Goal: Contribute content

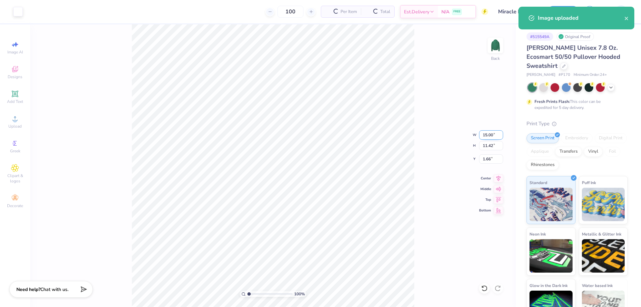
click at [486, 137] on input "15.00" at bounding box center [491, 134] width 24 height 9
type input "3.50"
type input "2.67"
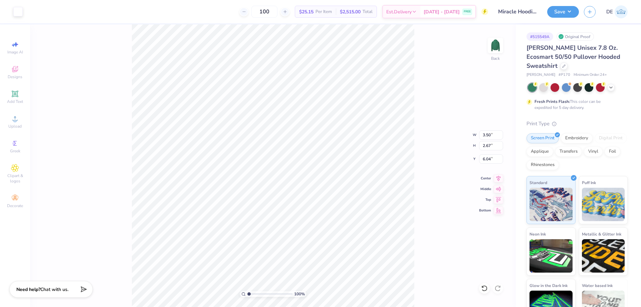
type input "3.00"
click at [495, 47] on img at bounding box center [495, 45] width 27 height 27
click at [16, 126] on span "Upload" at bounding box center [14, 125] width 13 height 5
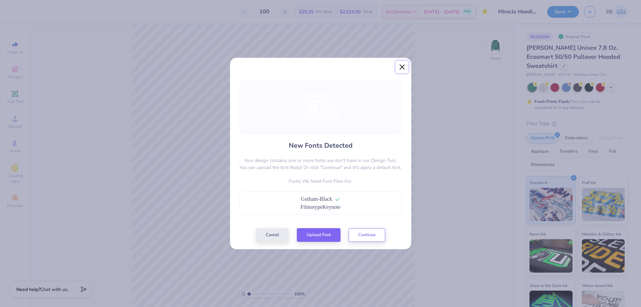
click at [401, 64] on button "Close" at bounding box center [401, 67] width 13 height 13
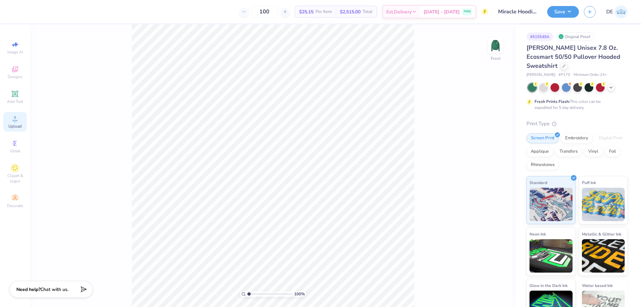
click at [10, 126] on span "Upload" at bounding box center [14, 125] width 13 height 5
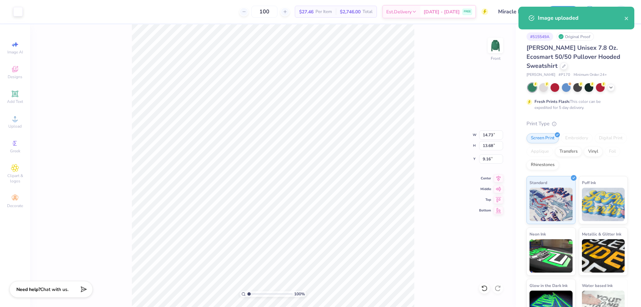
click at [428, 180] on div "100 % Front W 14.73 14.73 " H 13.68 13.68 " Y 9.16 9.16 " Center Middle Top Bot…" at bounding box center [272, 165] width 485 height 282
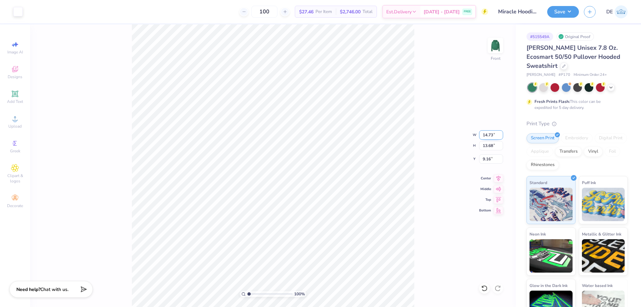
click at [484, 135] on input "14.73" at bounding box center [491, 134] width 24 height 9
type input "12.50"
type input "11.61"
click at [488, 162] on input "10.20" at bounding box center [491, 158] width 24 height 9
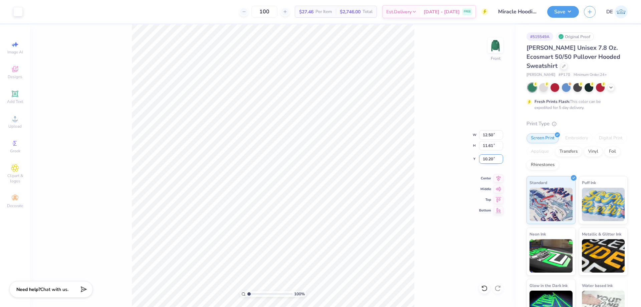
click at [488, 162] on input "10.20" at bounding box center [491, 158] width 24 height 9
type input "6.00"
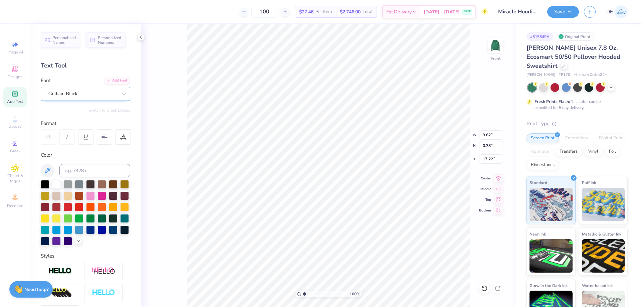
click at [81, 94] on div "Gotham Black" at bounding box center [83, 93] width 70 height 10
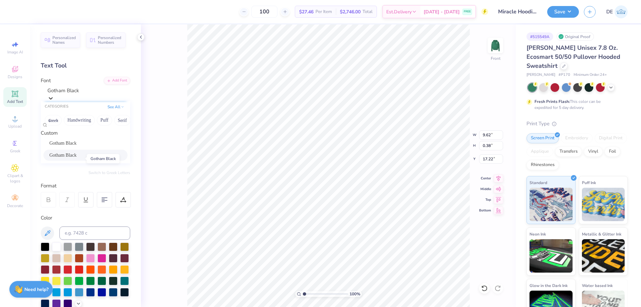
click at [76, 156] on span "Gotham Black" at bounding box center [62, 154] width 27 height 7
type input "Gotham Black"
type input "9.61"
type input "0.35"
type input "17.24"
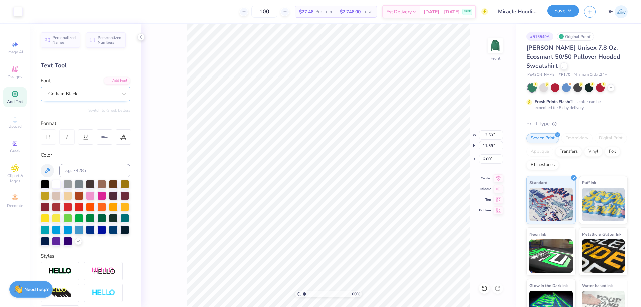
click at [562, 10] on button "Save" at bounding box center [563, 11] width 32 height 12
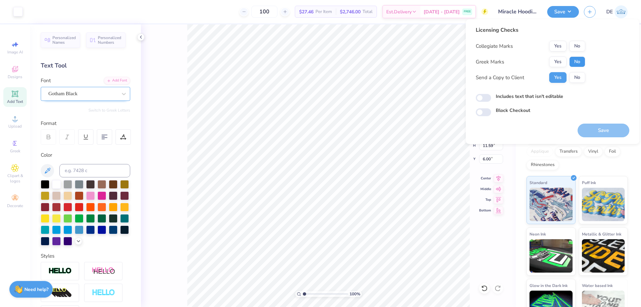
click at [574, 64] on button "No" at bounding box center [577, 61] width 16 height 11
click at [556, 45] on button "Yes" at bounding box center [557, 46] width 17 height 11
click at [594, 129] on button "Save" at bounding box center [603, 130] width 52 height 14
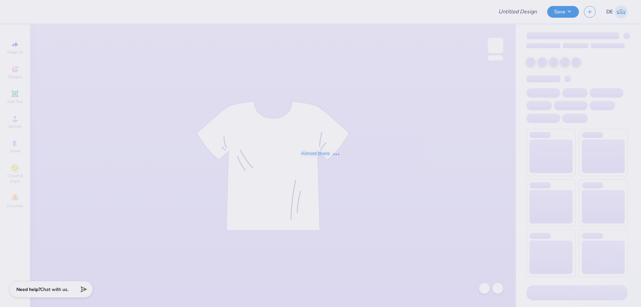
type input "Crewnecks"
